Goal: Task Accomplishment & Management: Manage account settings

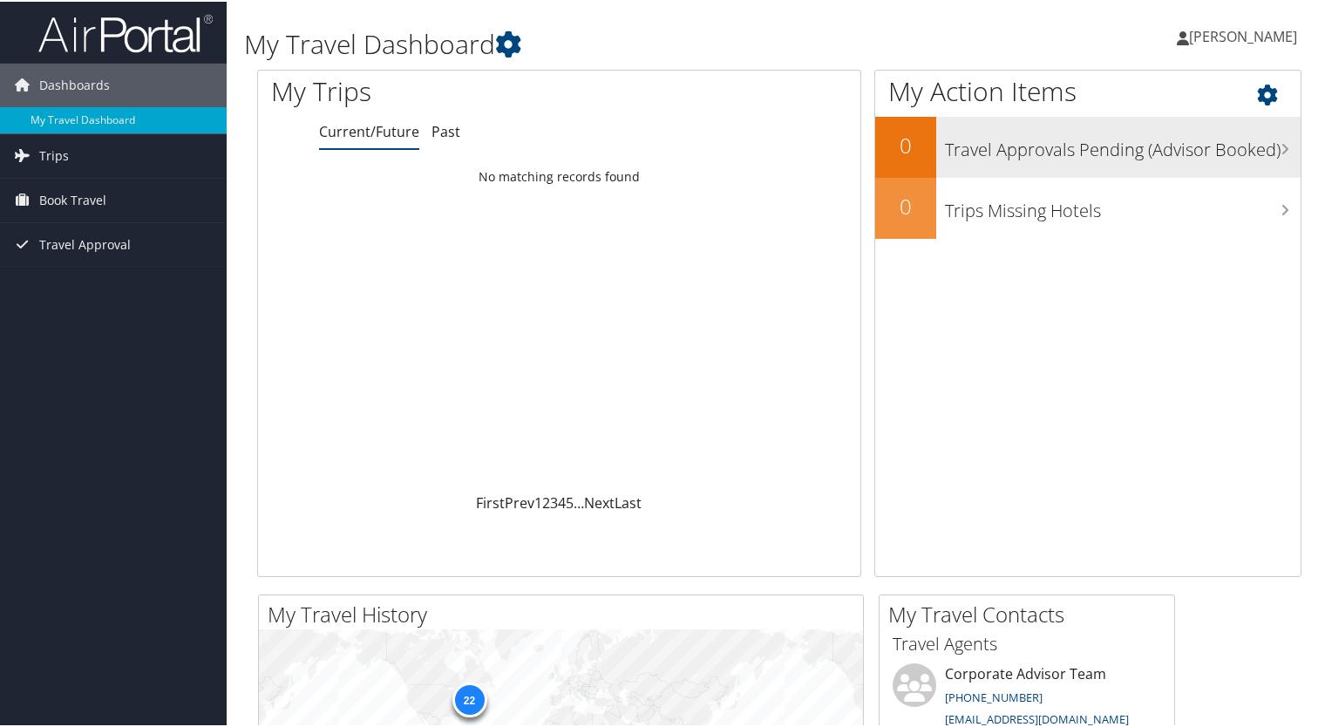
click at [1004, 161] on div "Travel Approvals Pending (Advisor Booked)" at bounding box center [1118, 145] width 364 height 61
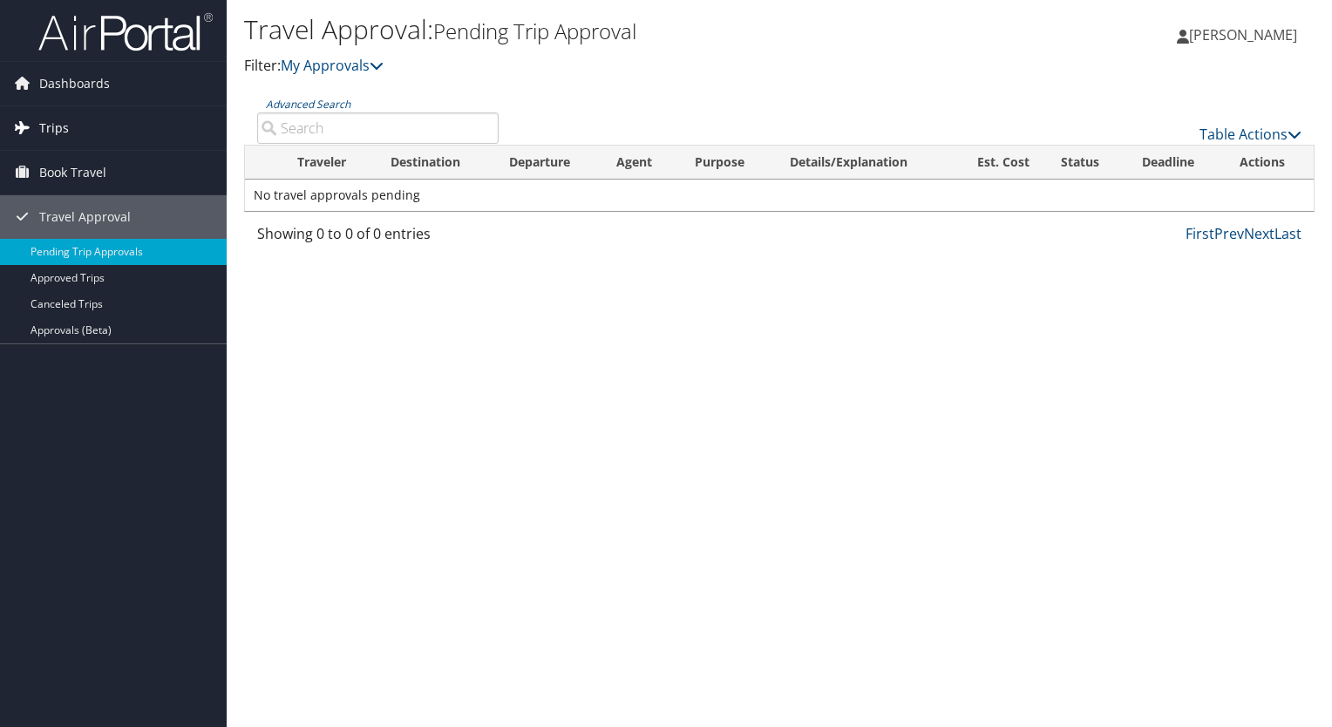
click at [87, 134] on link "Trips" at bounding box center [113, 128] width 227 height 44
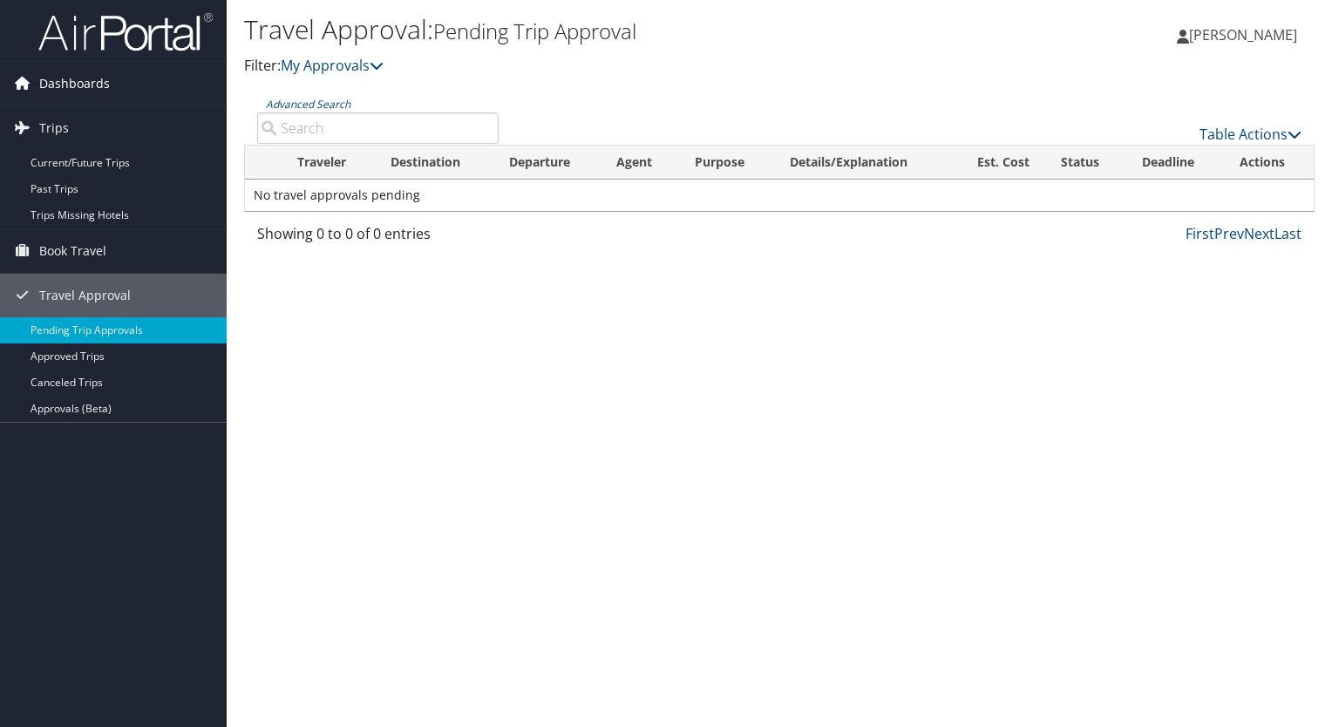
click at [87, 86] on span "Dashboards" at bounding box center [74, 84] width 71 height 44
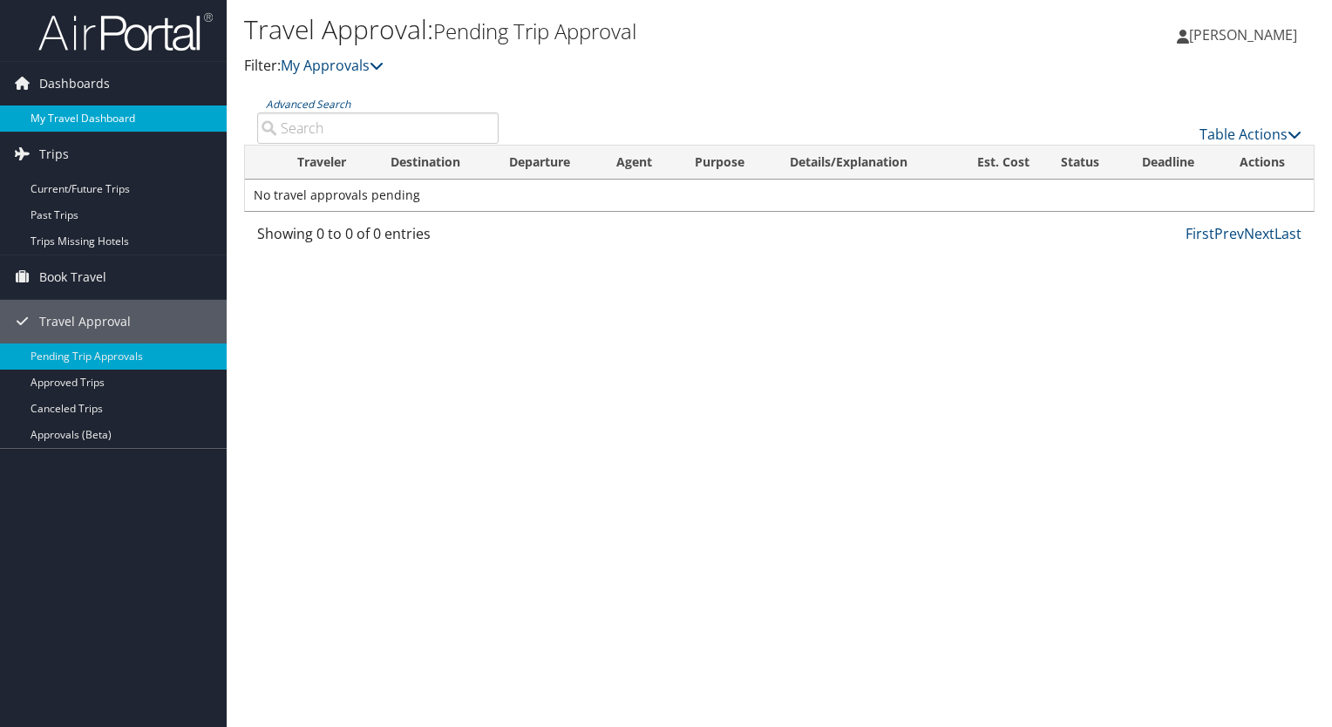
click at [94, 116] on link "My Travel Dashboard" at bounding box center [113, 118] width 227 height 26
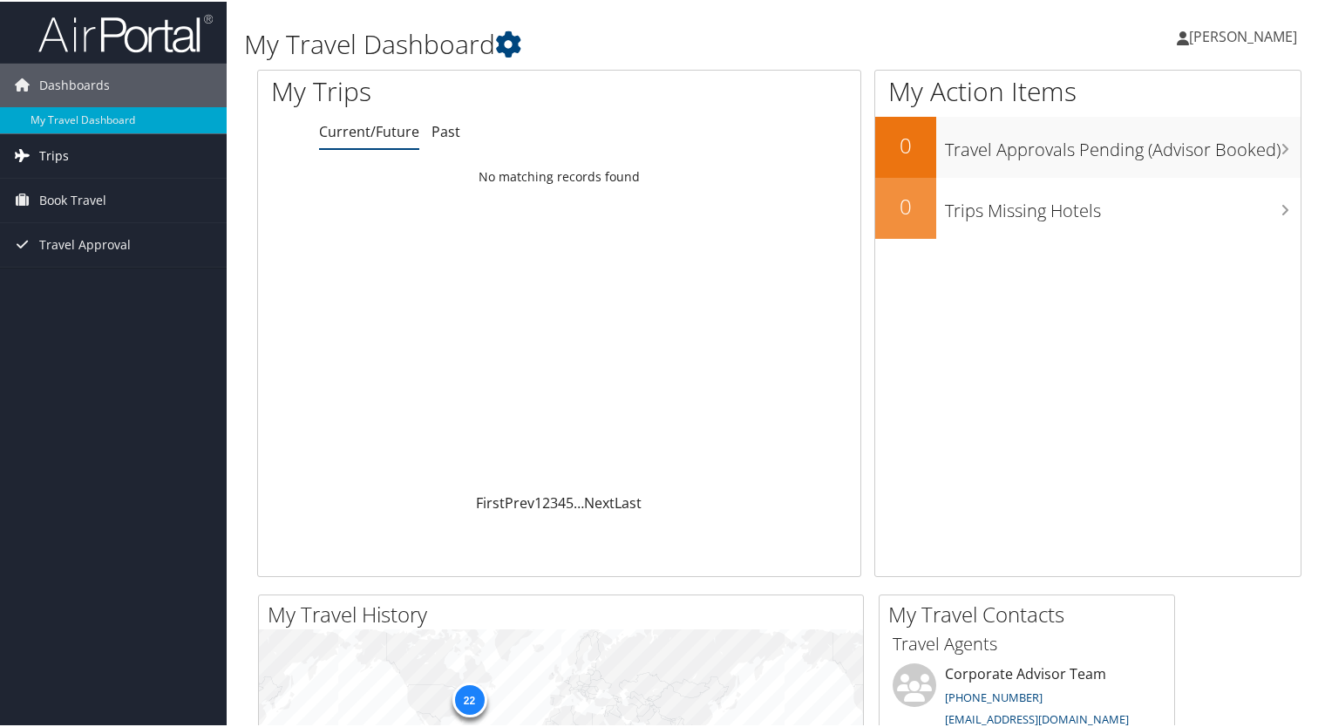
click at [58, 162] on span "Trips" at bounding box center [54, 154] width 30 height 44
click at [70, 276] on span "Book Travel" at bounding box center [72, 277] width 67 height 44
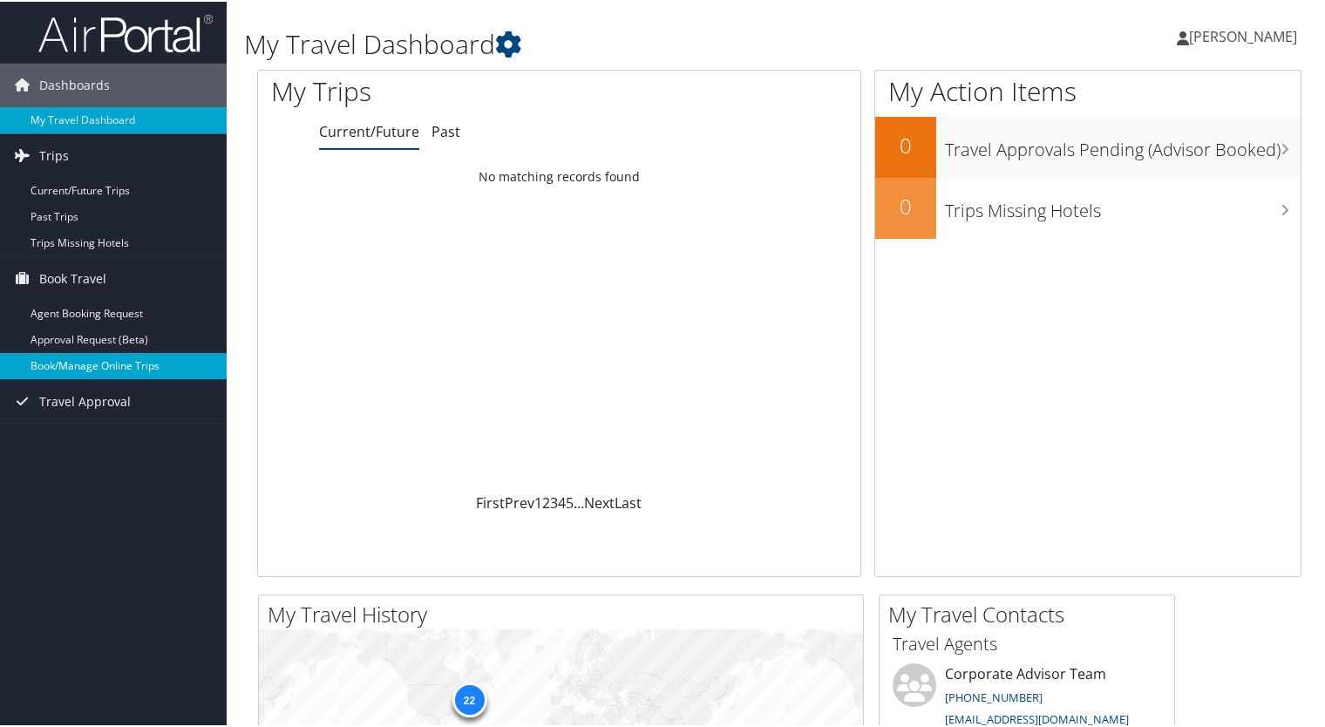
click at [77, 362] on link "Book/Manage Online Trips" at bounding box center [113, 364] width 227 height 26
click at [1189, 38] on span "[PERSON_NAME]" at bounding box center [1243, 34] width 108 height 19
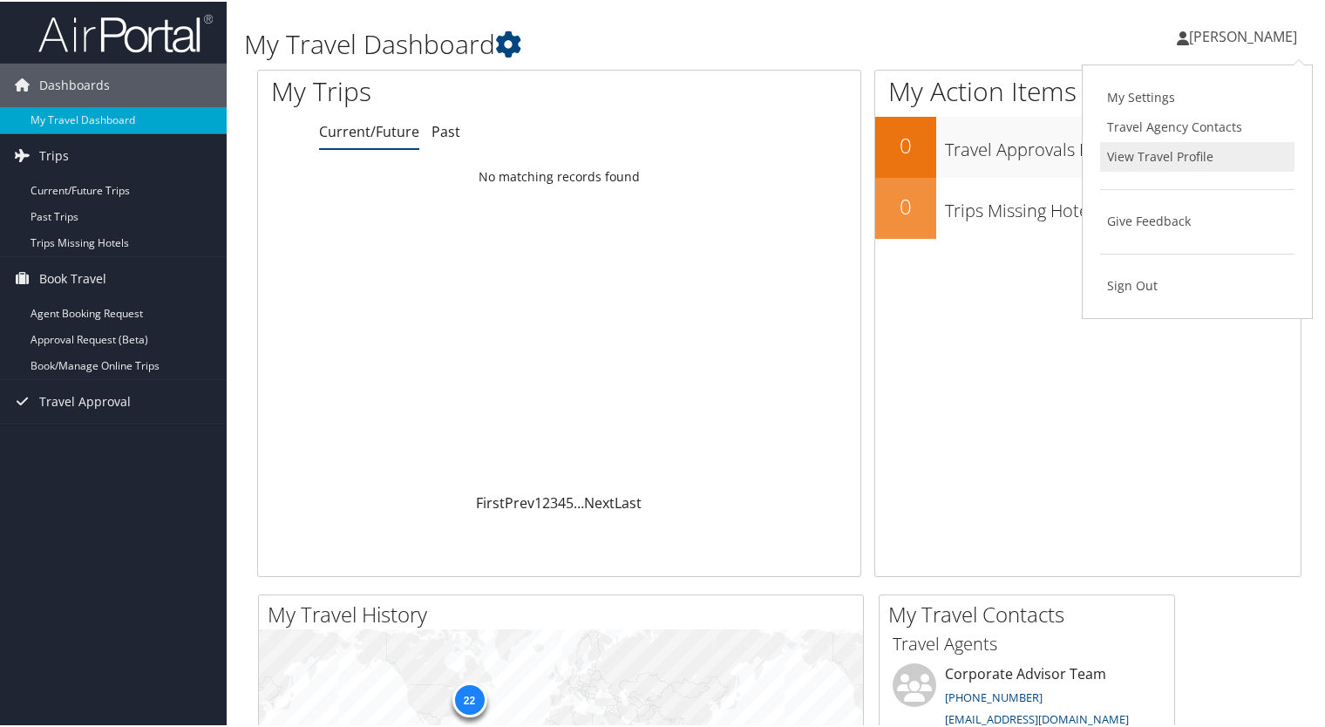
click at [1156, 148] on link "View Travel Profile" at bounding box center [1197, 155] width 194 height 30
